Goal: Task Accomplishment & Management: Manage account settings

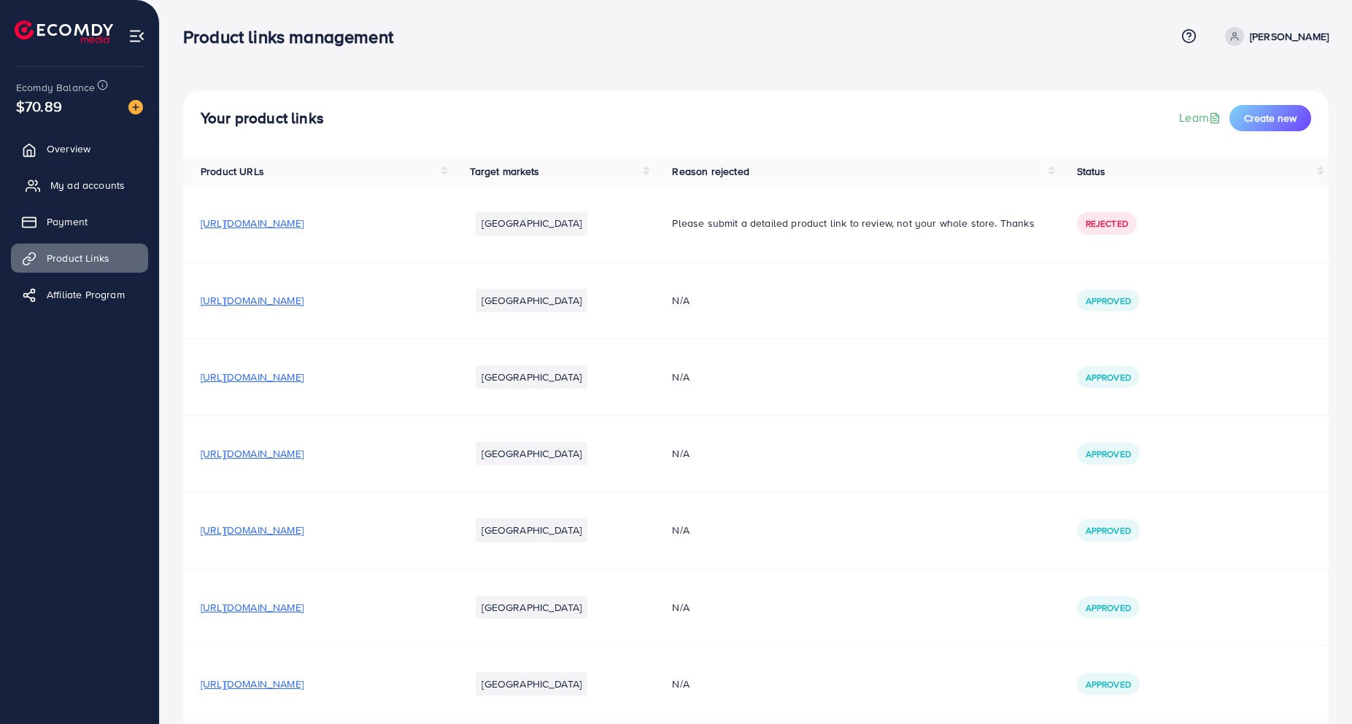
click at [83, 177] on link "My ad accounts" at bounding box center [79, 185] width 137 height 29
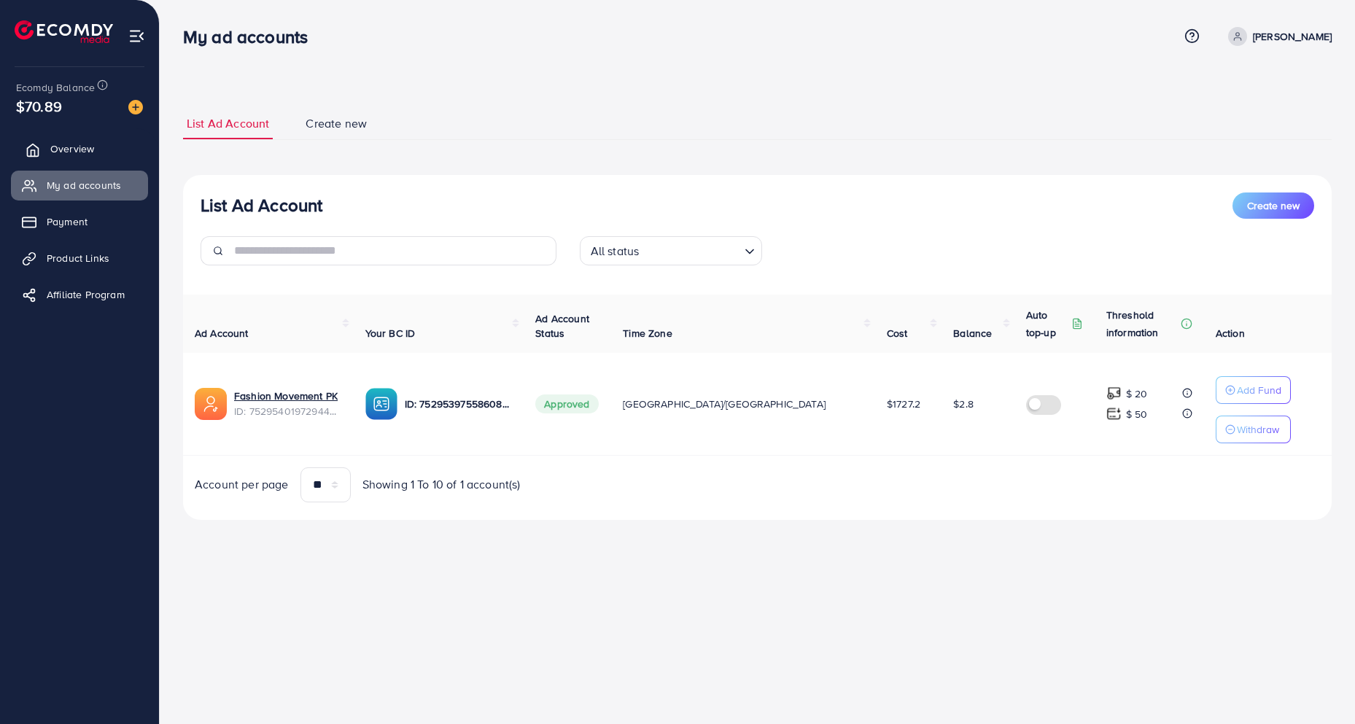
click at [76, 153] on span "Overview" at bounding box center [72, 149] width 44 height 15
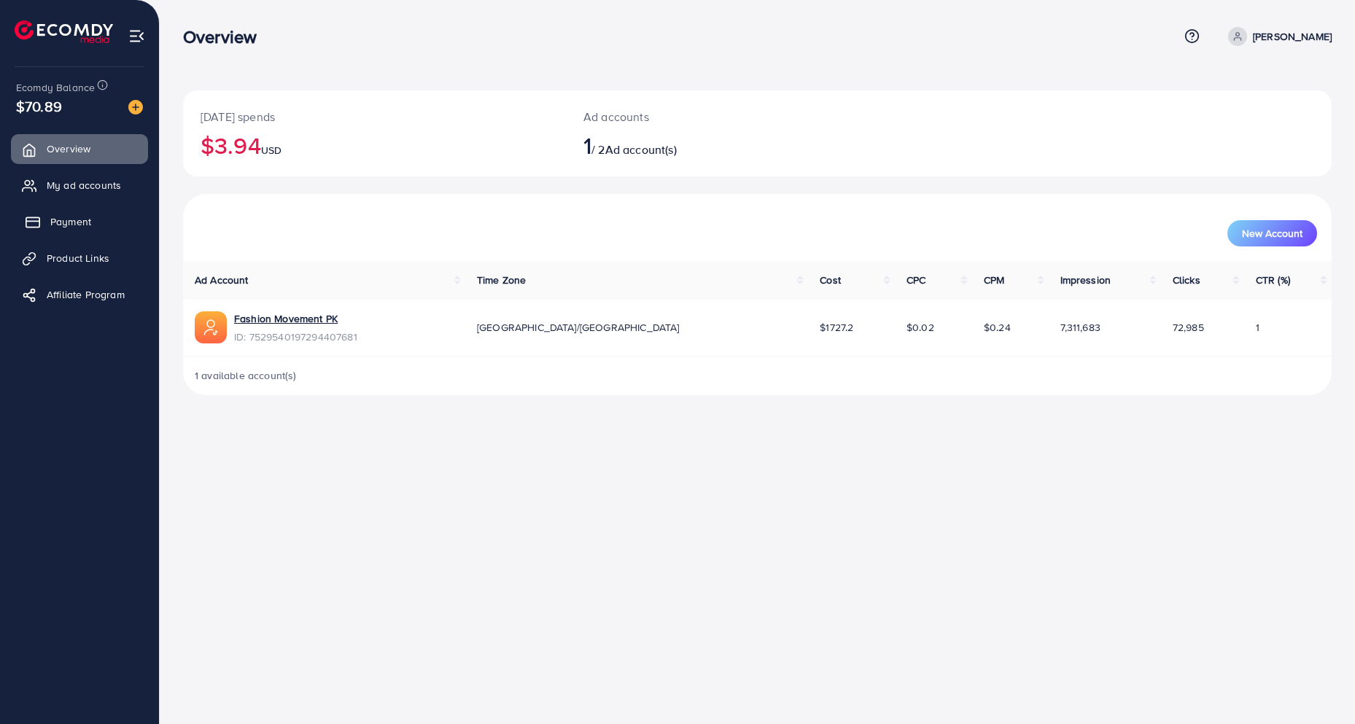
click at [71, 220] on span "Payment" at bounding box center [70, 221] width 41 height 15
click at [71, 255] on span "Product Links" at bounding box center [81, 258] width 63 height 15
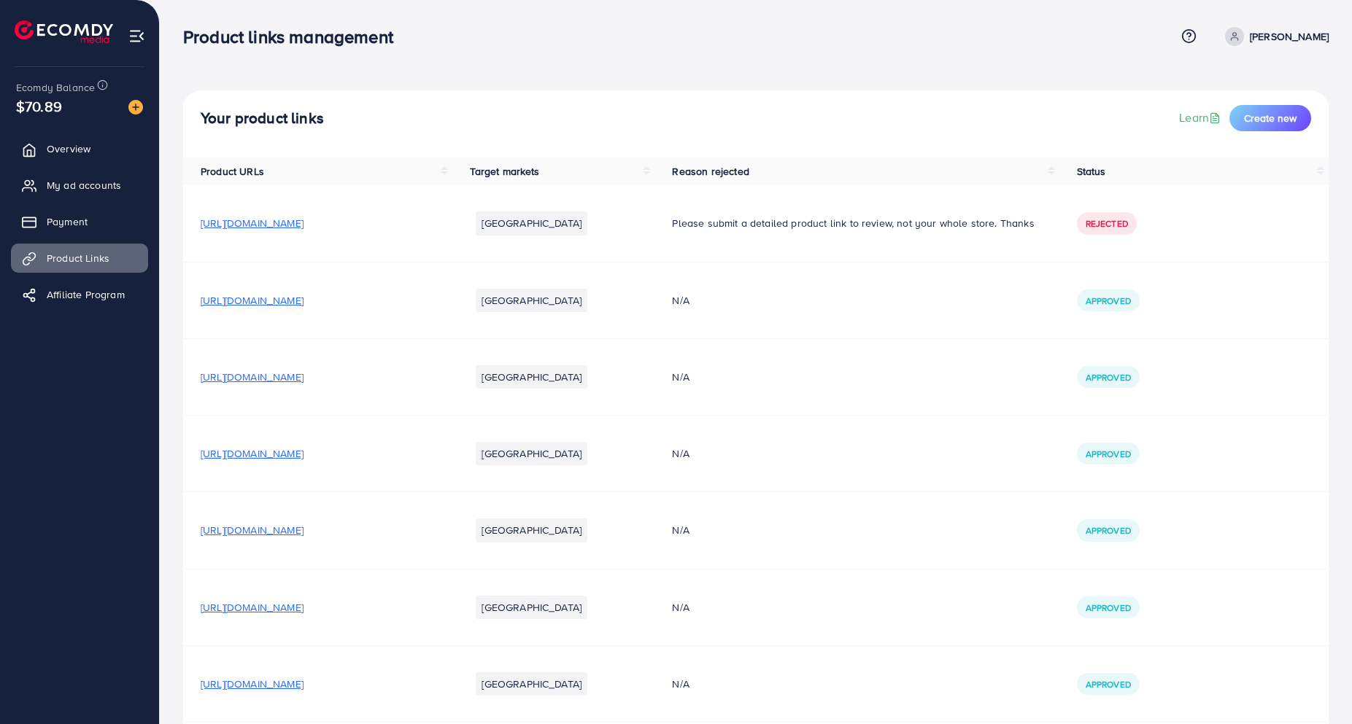
click at [402, 47] on h3 "Product links management" at bounding box center [294, 36] width 222 height 21
